Goal: Transaction & Acquisition: Purchase product/service

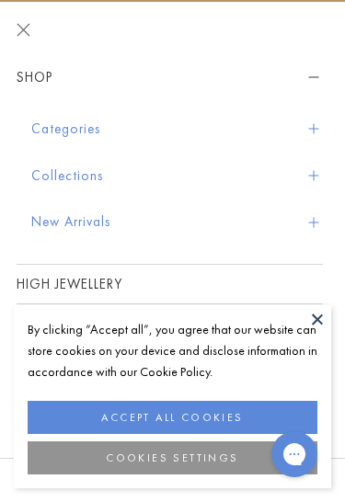
click at [316, 328] on button at bounding box center [318, 319] width 28 height 28
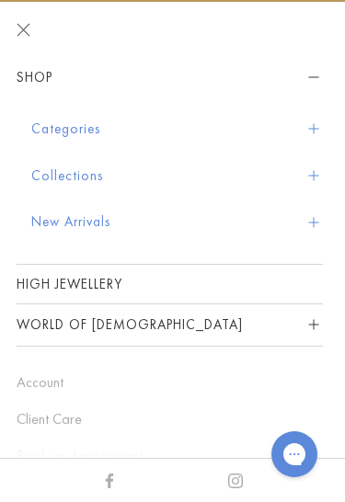
click at [310, 116] on button "Categories" at bounding box center [177, 129] width 292 height 47
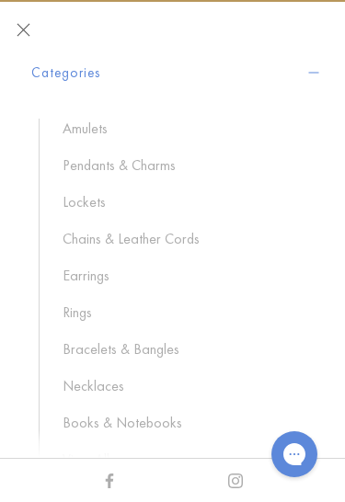
scroll to position [72, 0]
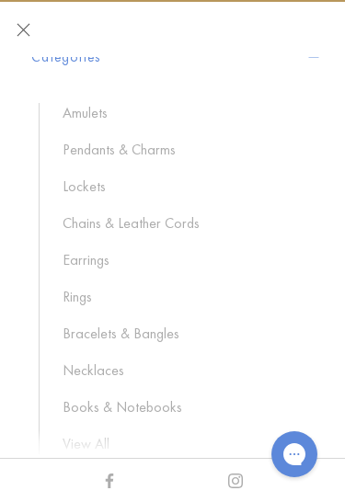
click at [157, 340] on link "Bracelets & Bangles" at bounding box center [184, 334] width 242 height 20
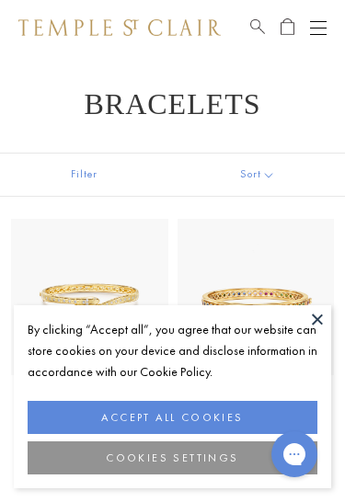
click at [308, 313] on button at bounding box center [318, 319] width 28 height 28
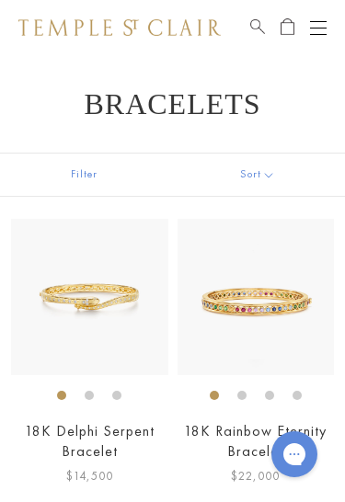
click at [263, 177] on button "Sort" at bounding box center [257, 175] width 177 height 42
click at [264, 168] on button "Sort" at bounding box center [257, 175] width 177 height 42
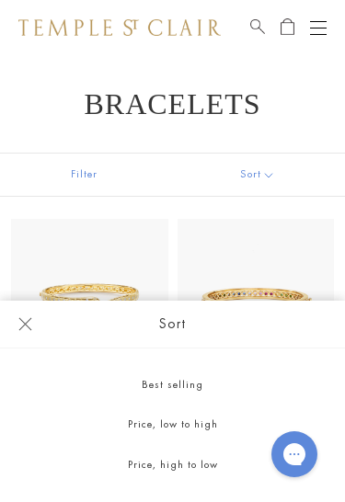
click at [214, 427] on button "Price, low to high" at bounding box center [172, 425] width 345 height 40
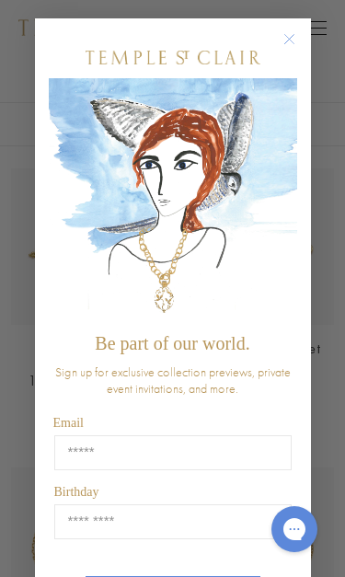
scroll to position [64, 0]
click at [289, 39] on circle "Close dialog" at bounding box center [289, 40] width 22 height 22
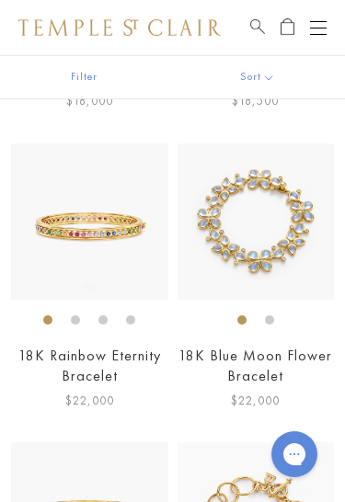
scroll to position [3063, 0]
